Goal: Information Seeking & Learning: Check status

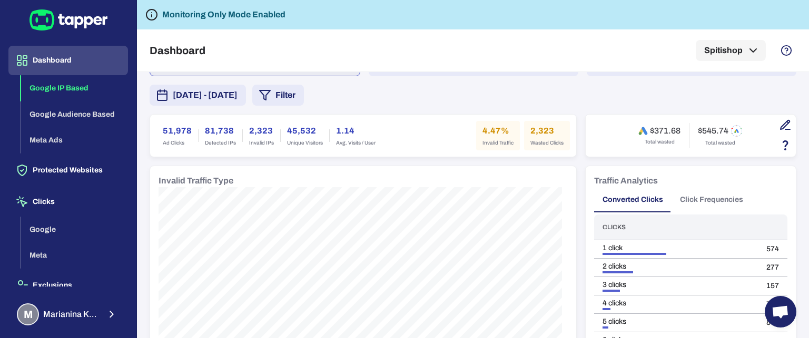
scroll to position [53, 0]
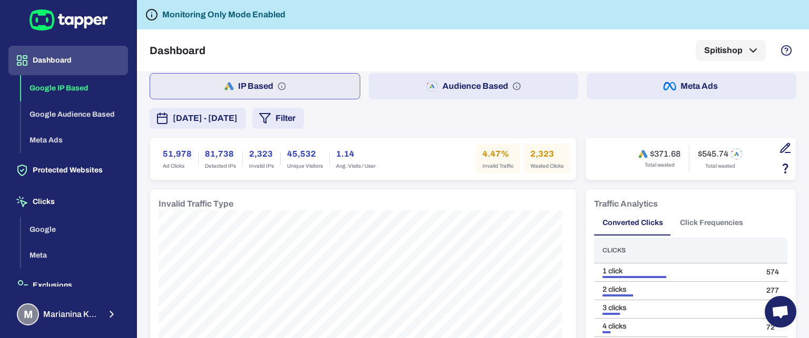
click at [472, 84] on button "Audience Based" at bounding box center [474, 86] width 210 height 26
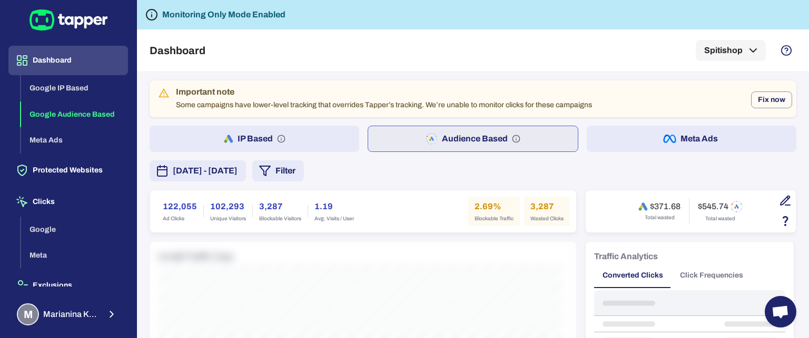
click at [698, 133] on button "Meta Ads" at bounding box center [691, 139] width 210 height 26
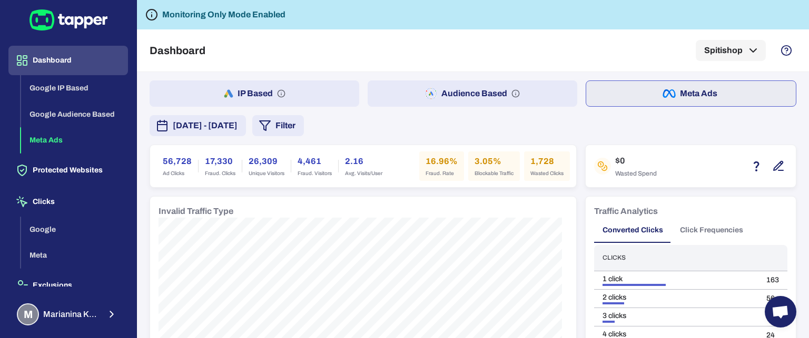
click at [312, 96] on button "IP Based" at bounding box center [255, 94] width 210 height 26
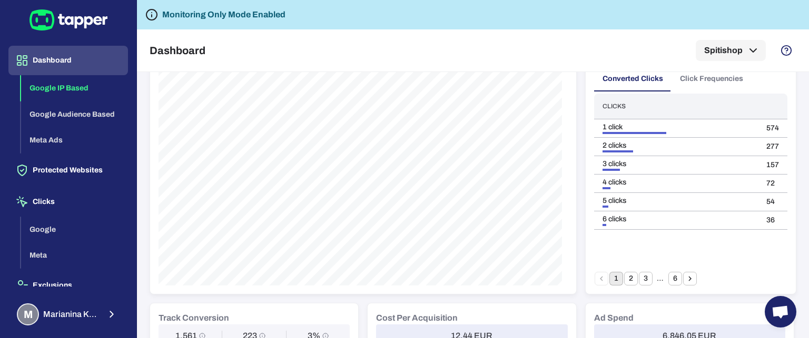
scroll to position [211, 0]
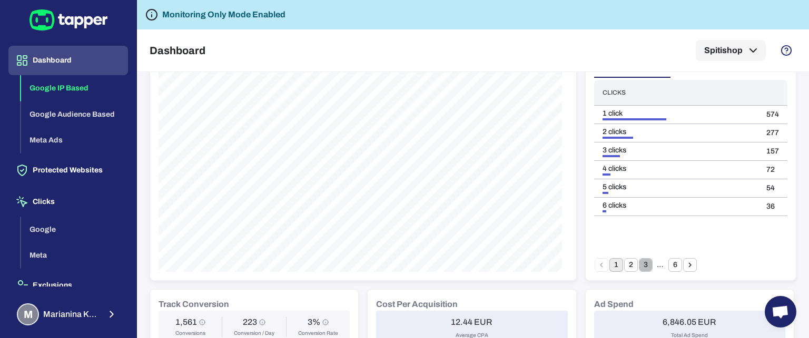
click at [639, 269] on button "3" at bounding box center [646, 265] width 14 height 14
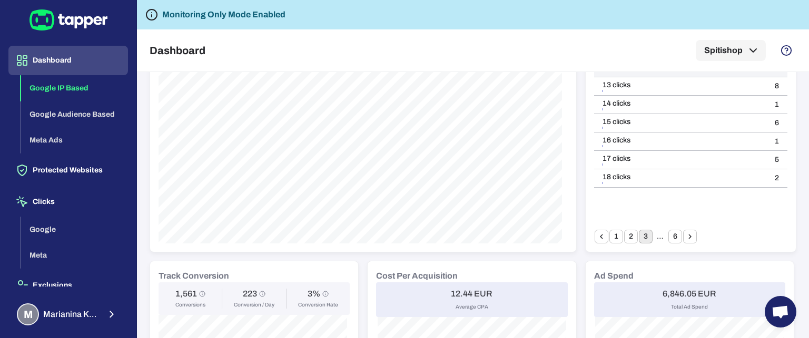
scroll to position [263, 0]
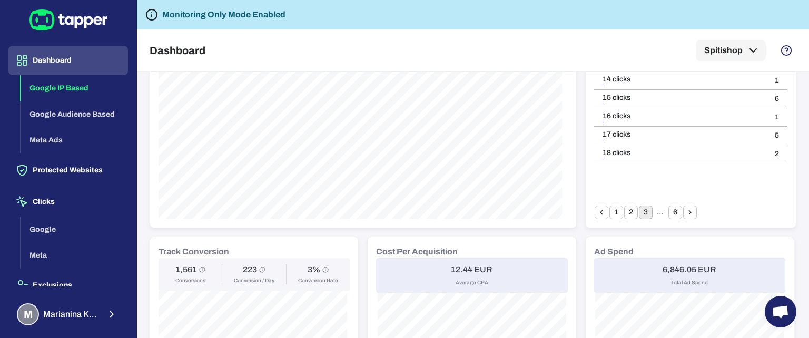
click at [685, 215] on icon "Go to next page" at bounding box center [689, 212] width 9 height 9
click at [688, 211] on icon "Go to next page" at bounding box center [689, 212] width 9 height 9
click at [670, 214] on button "6" at bounding box center [675, 213] width 14 height 14
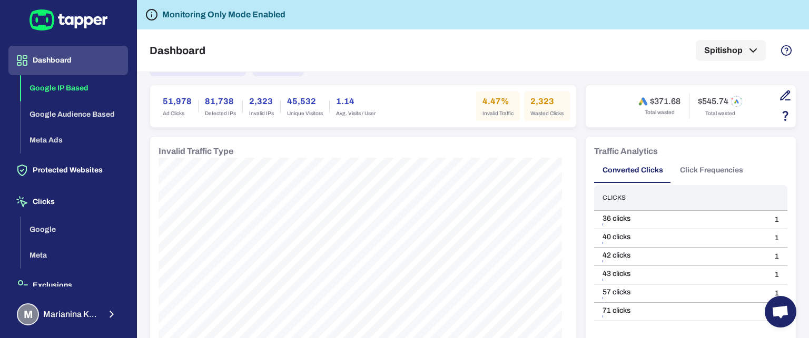
scroll to position [53, 0]
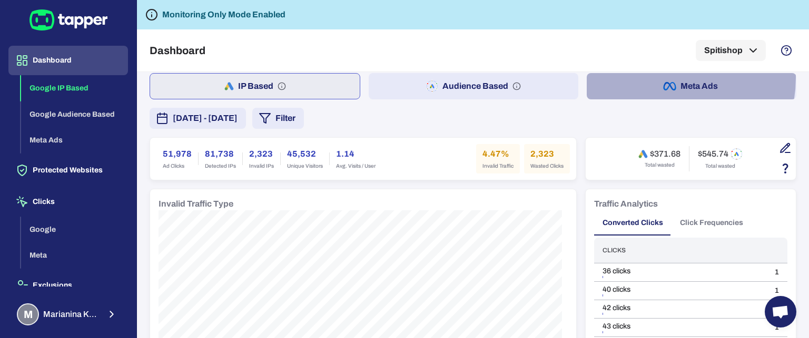
click at [655, 77] on button "Meta Ads" at bounding box center [691, 86] width 210 height 26
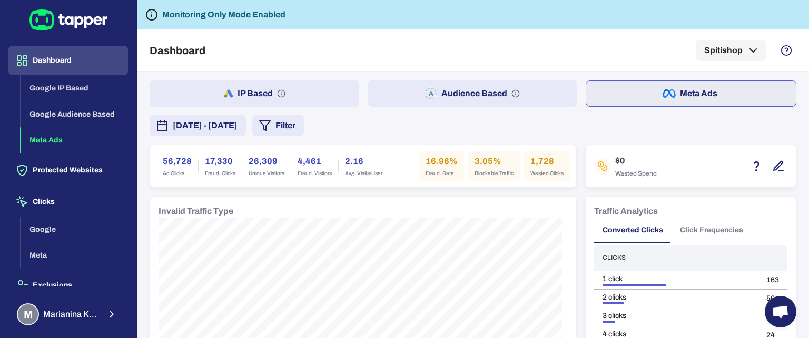
click at [304, 125] on div "[DATE] - [DATE] Filter" at bounding box center [227, 125] width 154 height 21
click at [304, 124] on button "Filter" at bounding box center [278, 125] width 52 height 21
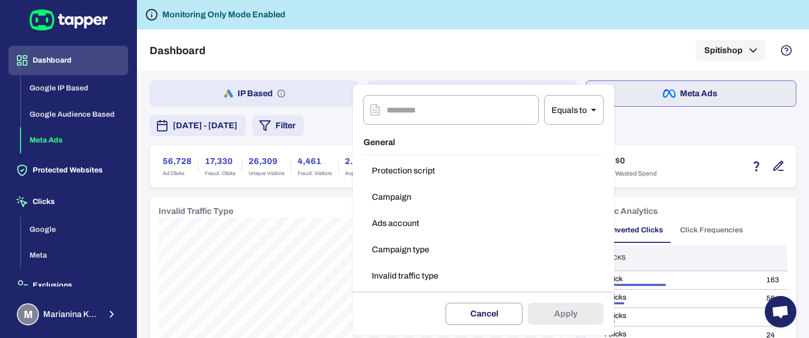
click at [412, 276] on button "Invalid traffic type" at bounding box center [483, 276] width 240 height 21
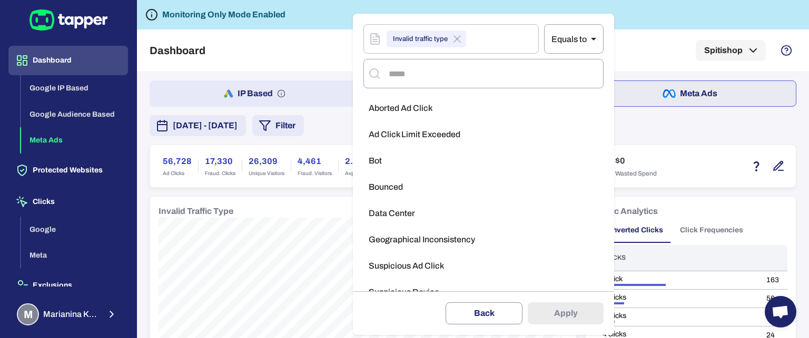
click at [561, 316] on div "Delete filter Back Apply" at bounding box center [483, 314] width 261 height 44
click at [567, 45] on body "Dashboard Google IP Based Google Audience Based Meta Ads Protected Websites Cli…" at bounding box center [404, 169] width 809 height 338
click at [567, 66] on li "Equals to" at bounding box center [565, 66] width 60 height 17
click at [417, 72] on input "text" at bounding box center [492, 74] width 213 height 20
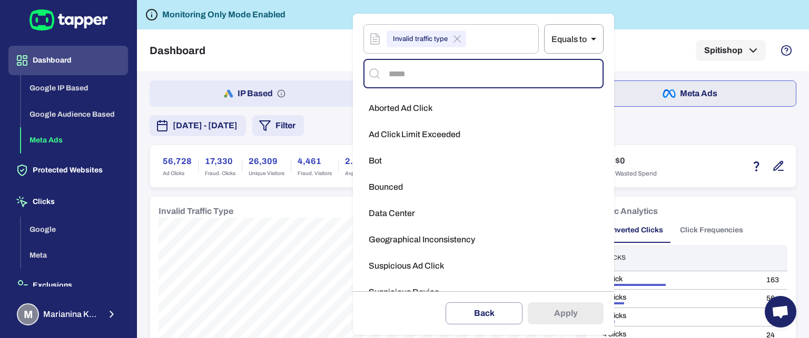
click at [399, 134] on span "Ad Click Limit Exceeded" at bounding box center [415, 135] width 92 height 11
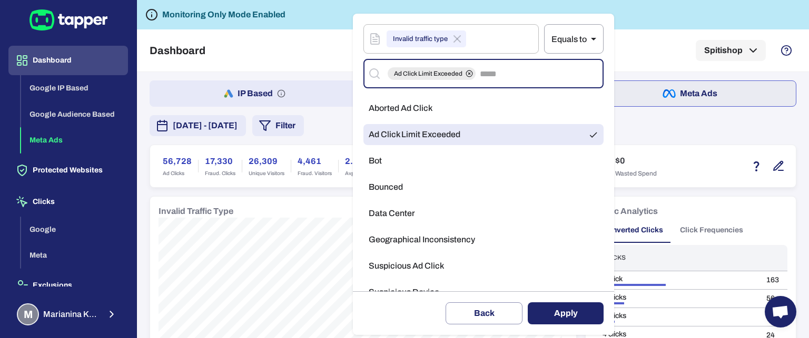
click at [394, 158] on li "Bot" at bounding box center [483, 161] width 240 height 21
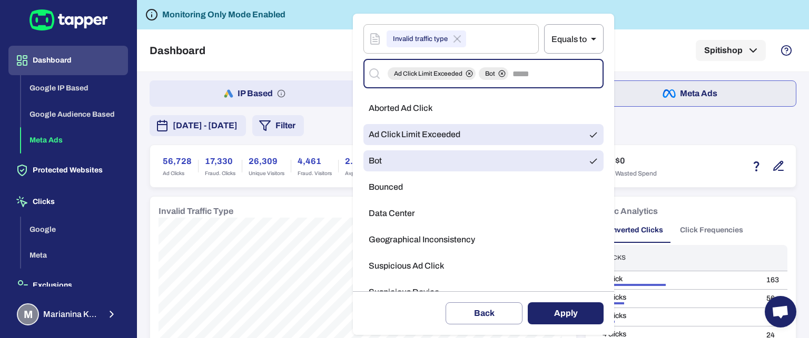
click at [400, 178] on li "Bounced" at bounding box center [483, 187] width 240 height 21
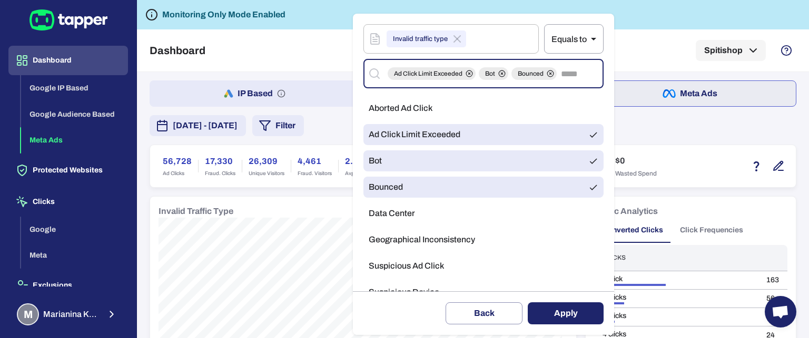
click at [397, 201] on ul "Aborted Ad Click Ad Click Limit Exceeded Bot Bounced Data Center Geographical I…" at bounding box center [483, 230] width 240 height 272
click at [406, 237] on span "Geographical Inconsistency" at bounding box center [422, 240] width 106 height 11
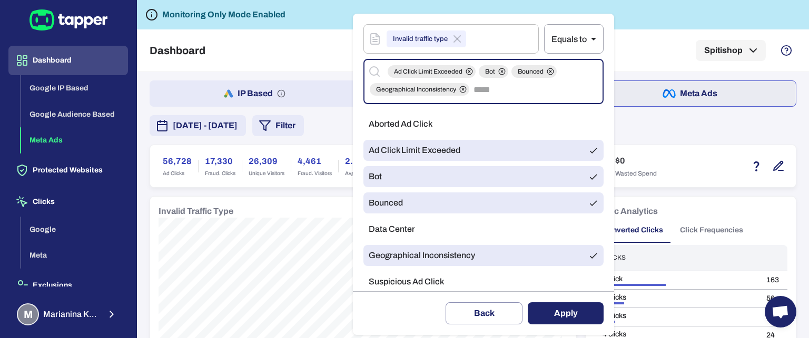
click at [401, 215] on ul "Aborted Ad Click Ad Click Limit Exceeded Bot Bounced Data Center Geographical I…" at bounding box center [483, 245] width 240 height 272
click at [397, 128] on span "Aborted Ad Click" at bounding box center [401, 124] width 64 height 11
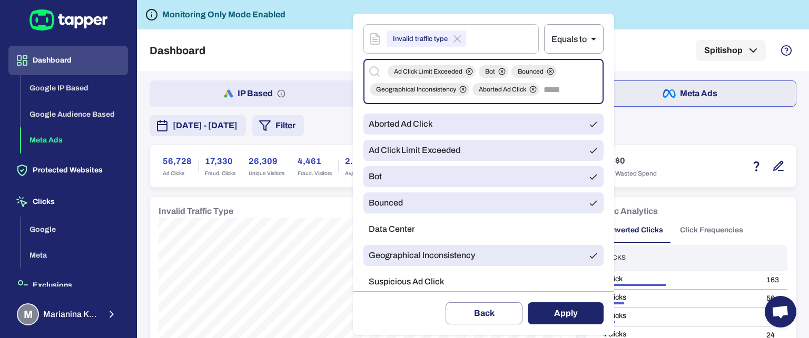
click at [414, 226] on li "Data Center" at bounding box center [483, 229] width 240 height 21
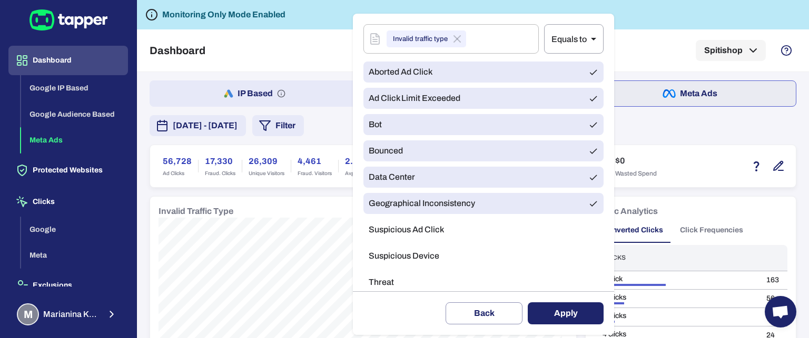
scroll to position [105, 0]
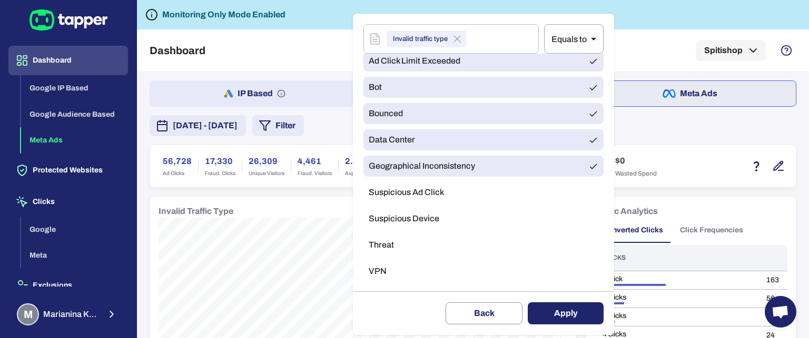
click at [406, 193] on span "Suspicious Ad Click" at bounding box center [406, 192] width 75 height 11
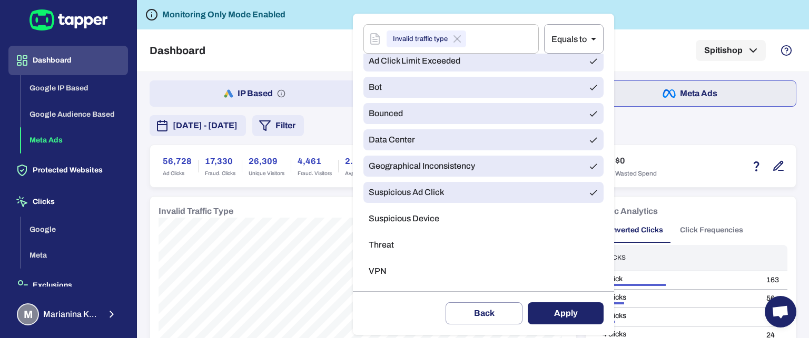
click at [407, 221] on span "Suspicious Device" at bounding box center [404, 219] width 71 height 11
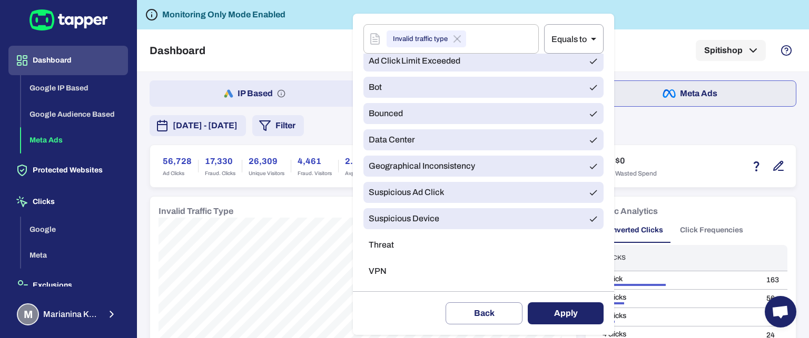
click at [402, 230] on li "Suspicious Device" at bounding box center [483, 218] width 240 height 21
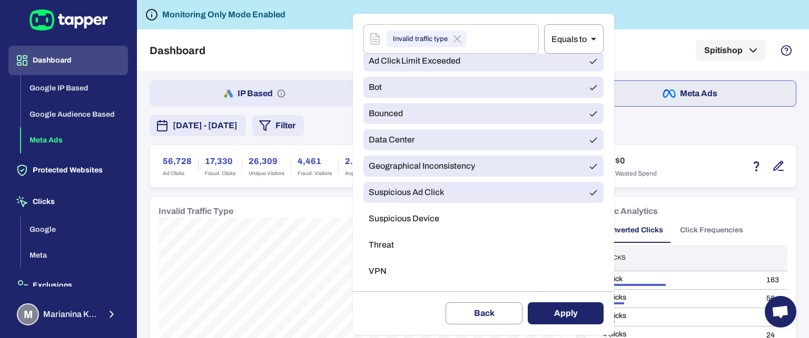
click at [396, 248] on li "Threat" at bounding box center [483, 245] width 240 height 21
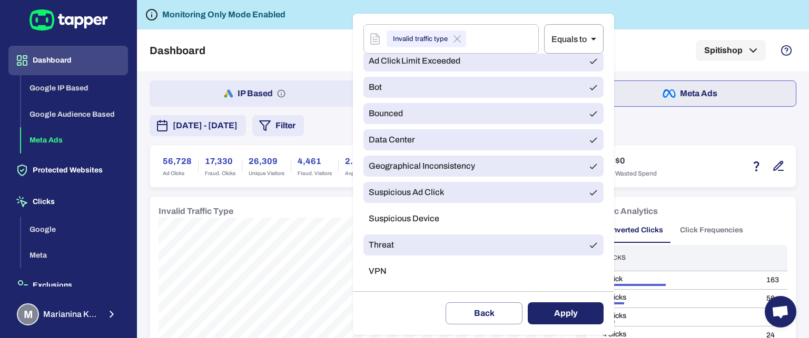
click at [392, 268] on li "VPN" at bounding box center [483, 271] width 240 height 21
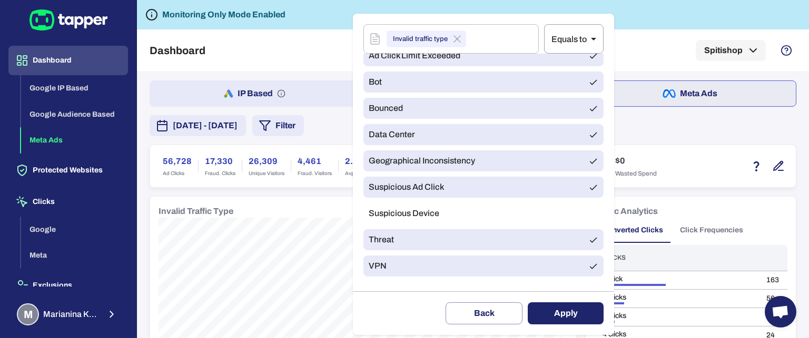
click at [397, 212] on span "Suspicious Device" at bounding box center [404, 213] width 71 height 11
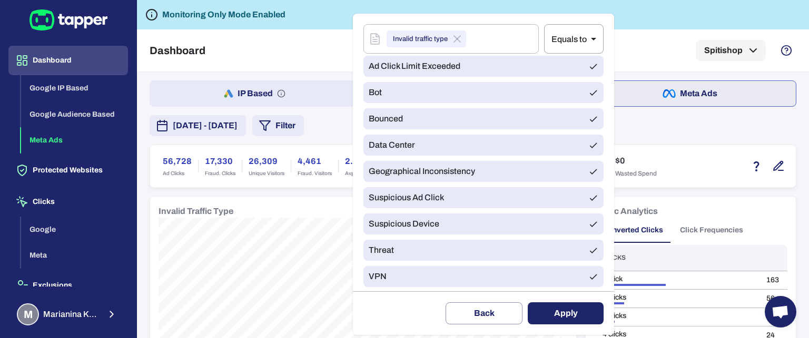
scroll to position [126, 0]
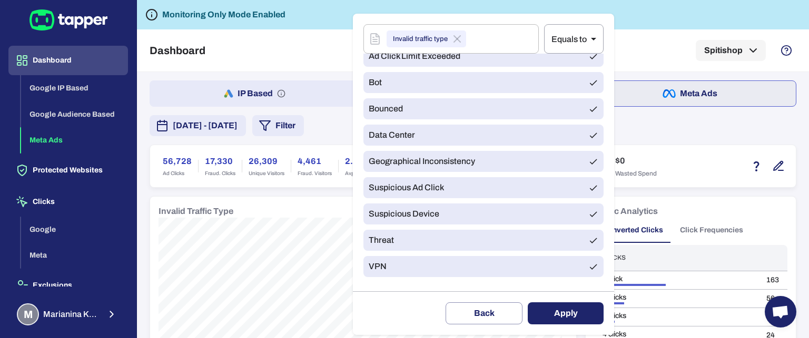
click at [576, 308] on button "Apply" at bounding box center [565, 314] width 76 height 22
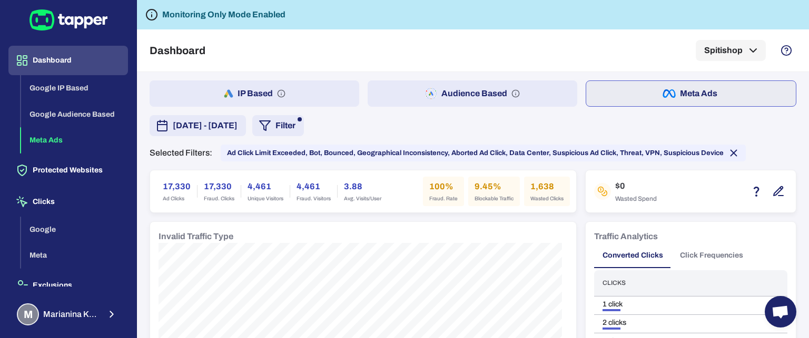
click at [304, 126] on button "Filter" at bounding box center [278, 125] width 52 height 21
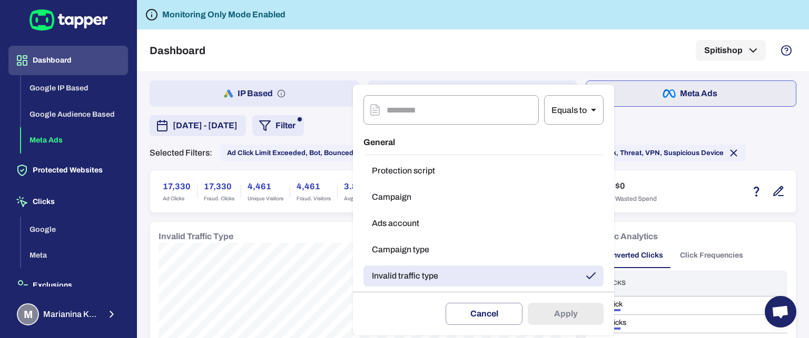
click at [655, 118] on div at bounding box center [404, 169] width 809 height 338
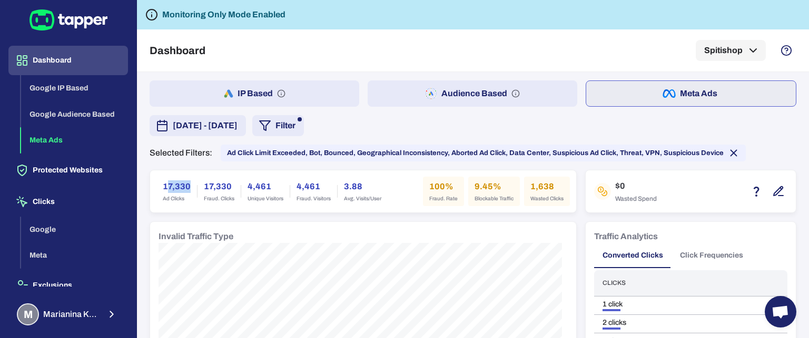
drag, startPoint x: 188, startPoint y: 189, endPoint x: 164, endPoint y: 186, distance: 24.4
click at [164, 186] on h6 "17,330" at bounding box center [177, 187] width 28 height 13
click at [263, 89] on button "IP Based" at bounding box center [255, 94] width 210 height 26
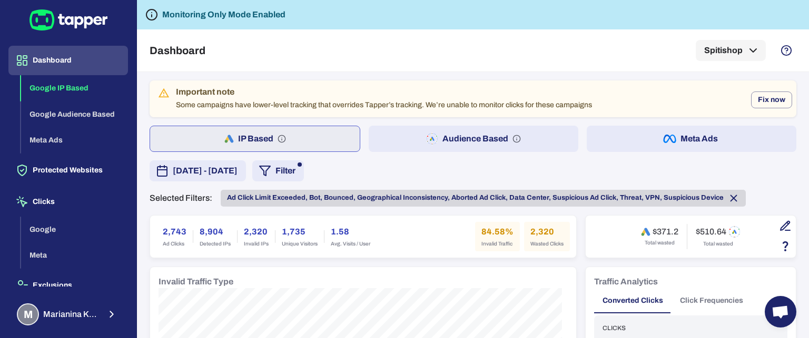
click at [731, 200] on icon at bounding box center [734, 198] width 6 height 6
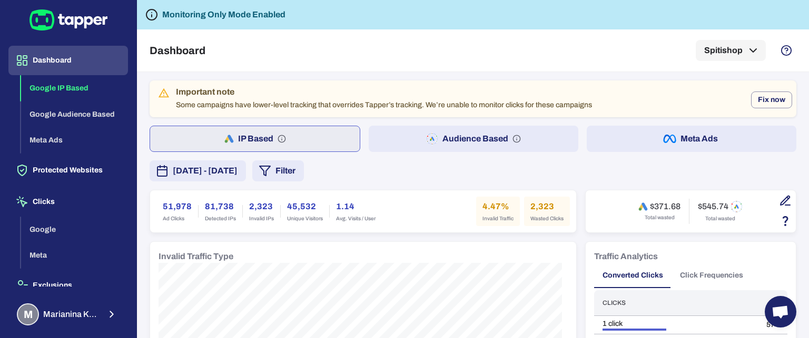
click at [705, 142] on button "Meta Ads" at bounding box center [691, 139] width 210 height 26
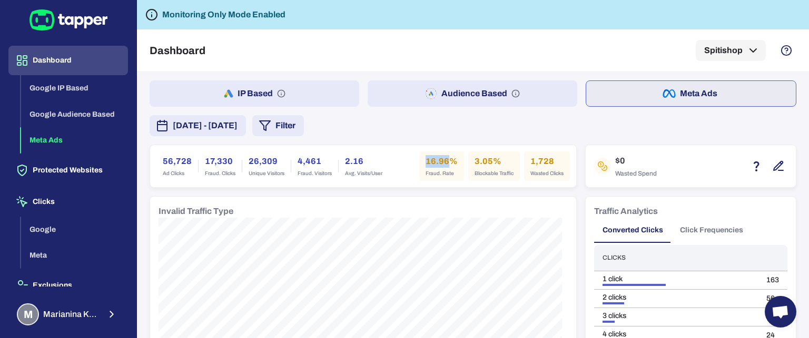
drag, startPoint x: 442, startPoint y: 161, endPoint x: 415, endPoint y: 160, distance: 26.9
click at [419, 160] on div "16.96% Fraud. Rate" at bounding box center [441, 166] width 45 height 29
